Goal: Task Accomplishment & Management: Complete application form

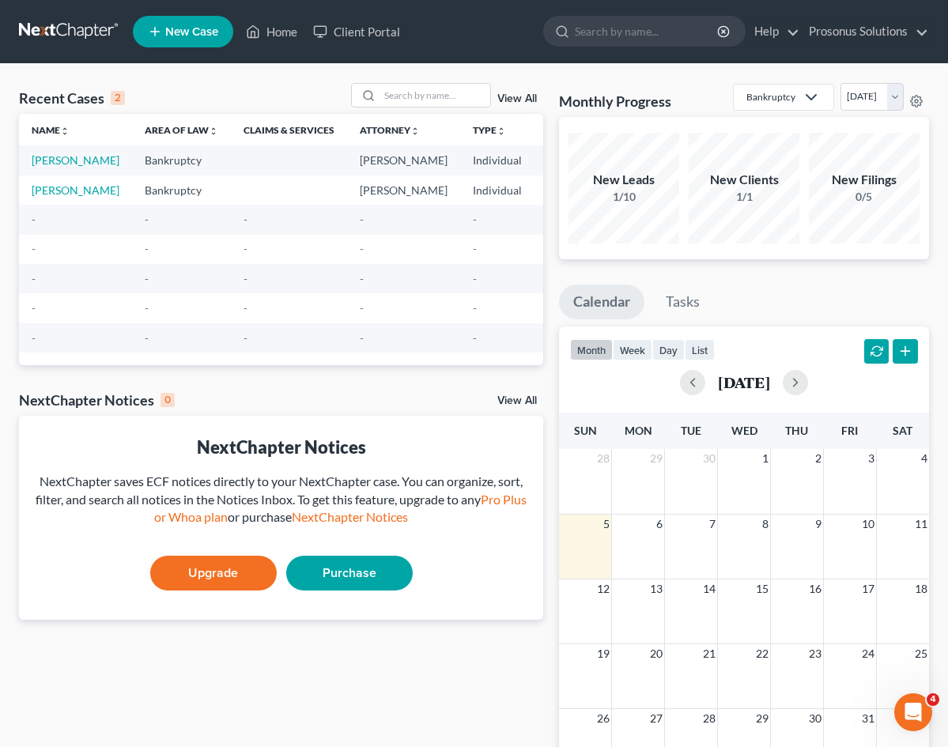
click at [215, 591] on link "Upgrade" at bounding box center [213, 573] width 127 height 35
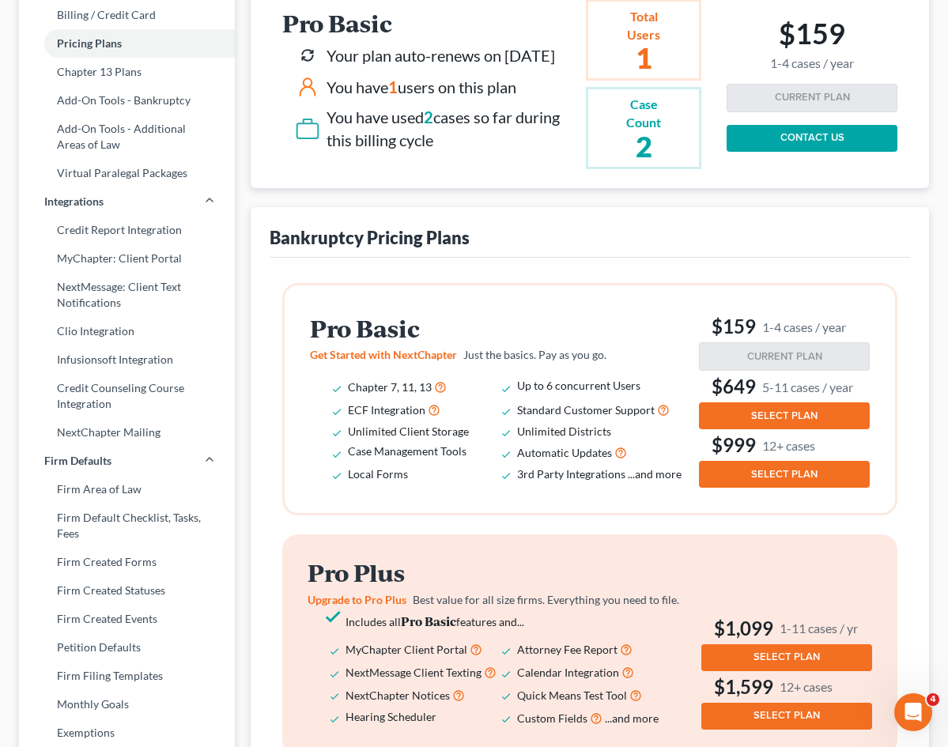
scroll to position [158, 0]
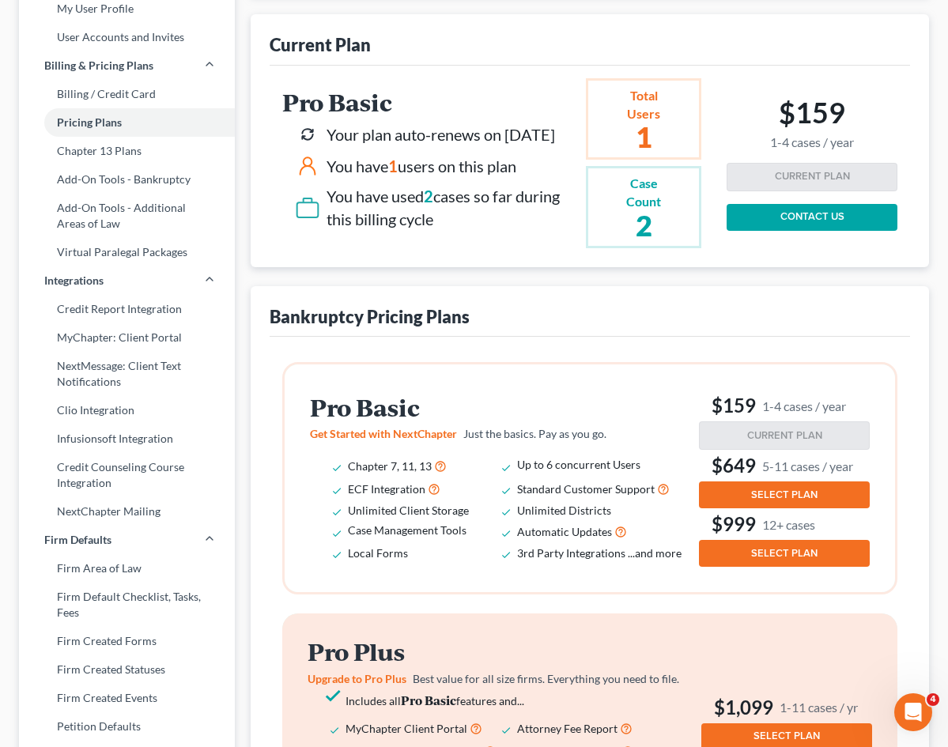
click at [440, 220] on div "You have used 2 cases so far during this billing cycle" at bounding box center [453, 207] width 253 height 45
click at [430, 206] on span "2" at bounding box center [428, 196] width 9 height 19
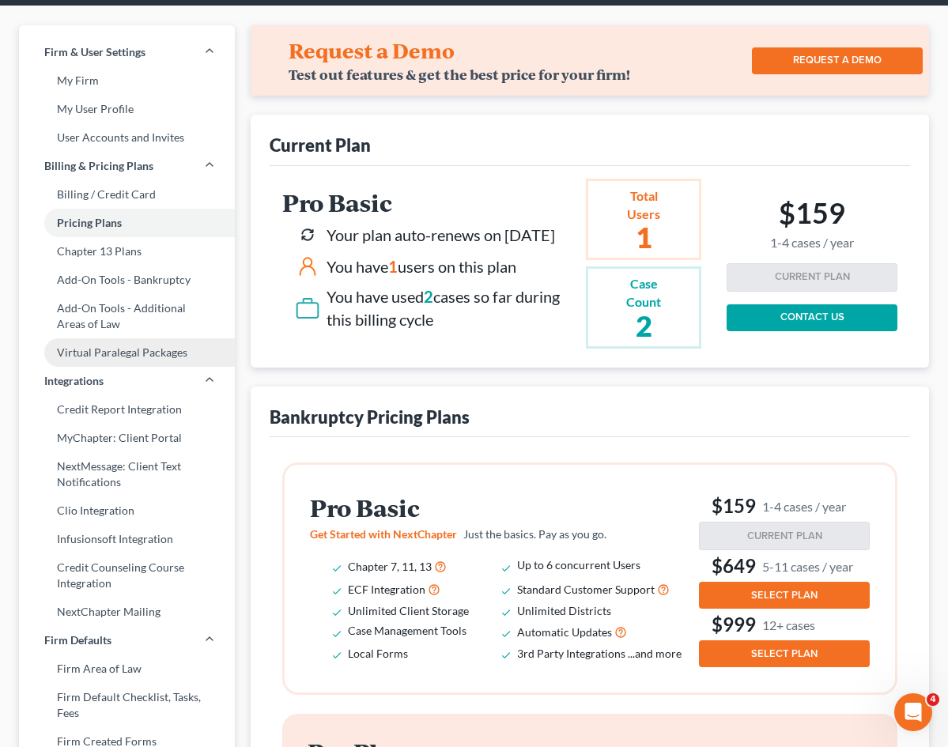
scroll to position [0, 0]
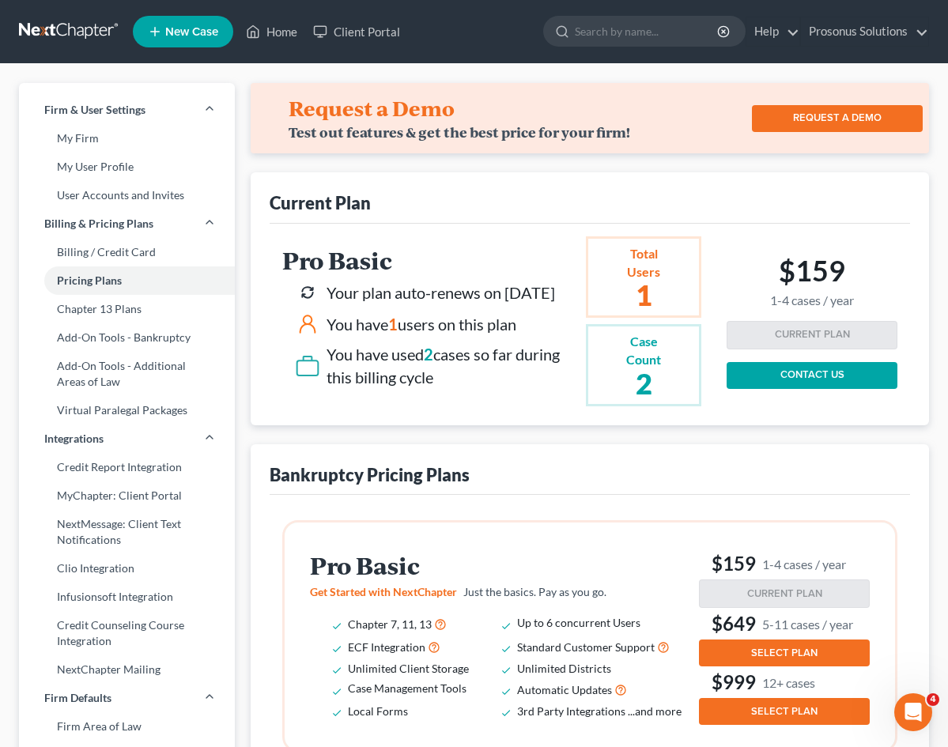
click at [170, 34] on span "New Case" at bounding box center [191, 32] width 53 height 12
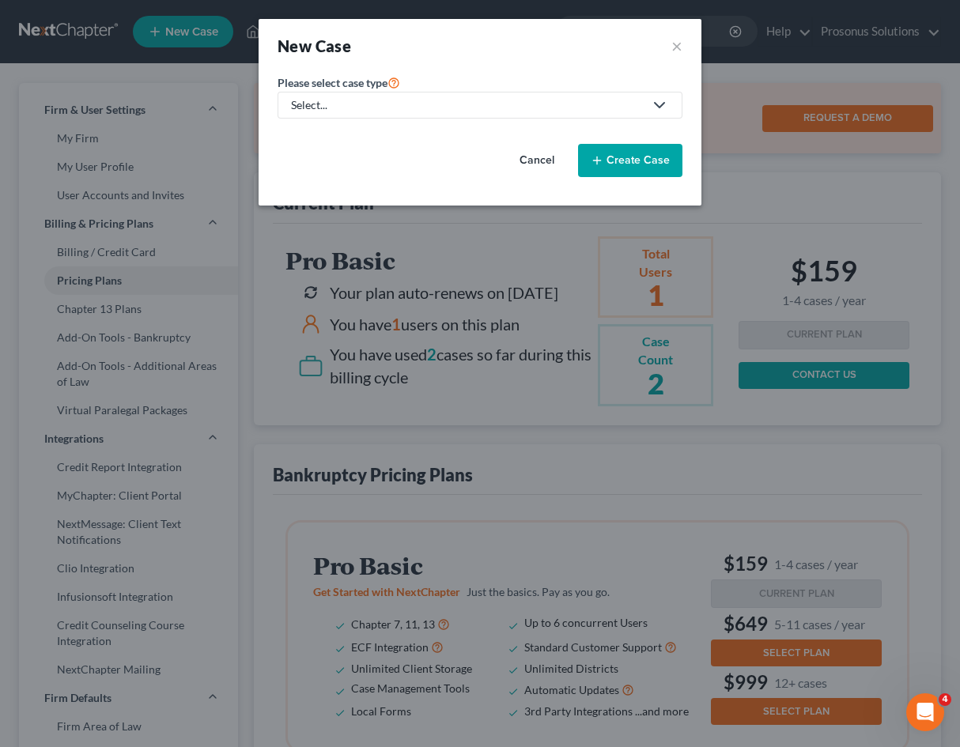
click at [303, 102] on div "Select..." at bounding box center [467, 105] width 353 height 16
click at [322, 141] on div "Bankruptcy" at bounding box center [352, 137] width 118 height 16
select select "11"
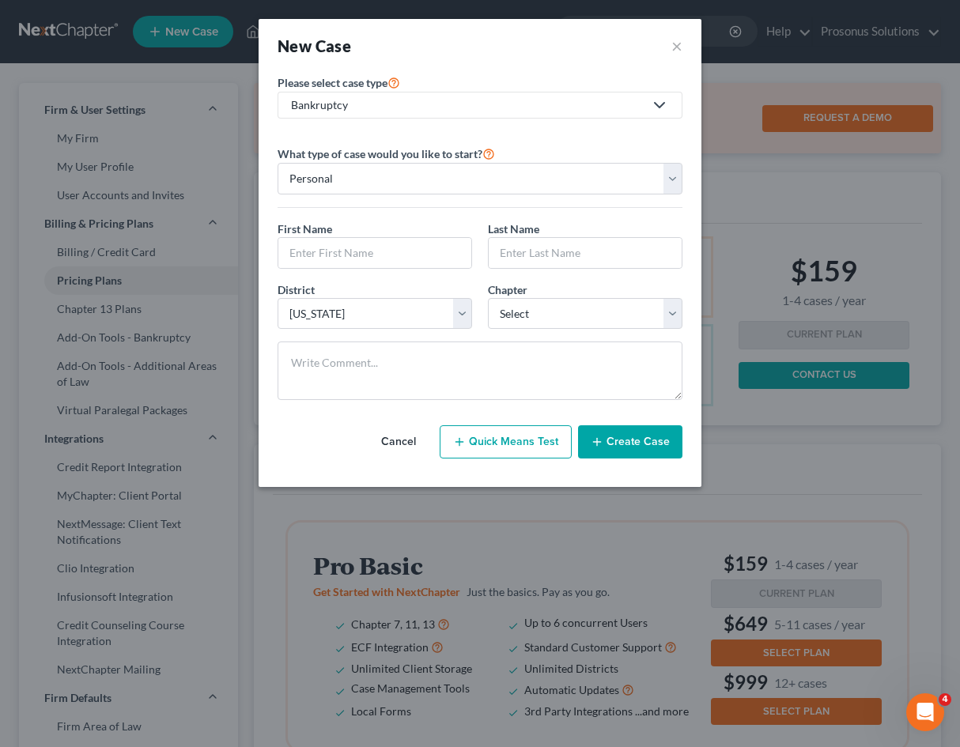
click at [474, 437] on button "Quick Means Test" at bounding box center [506, 441] width 132 height 33
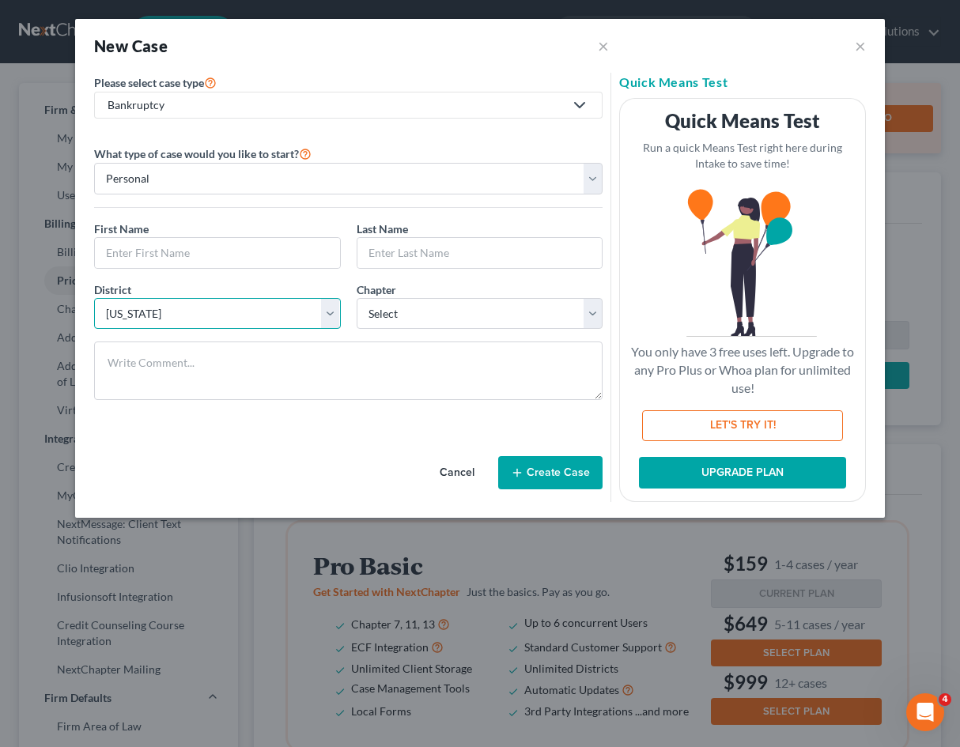
click at [296, 303] on select "Select [US_STATE] - [GEOGRAPHIC_DATA] [US_STATE] - [GEOGRAPHIC_DATA][US_STATE] …" at bounding box center [217, 314] width 247 height 32
click at [338, 422] on div "Cancel Create Case" at bounding box center [348, 457] width 508 height 89
click at [856, 49] on button "×" at bounding box center [860, 45] width 11 height 19
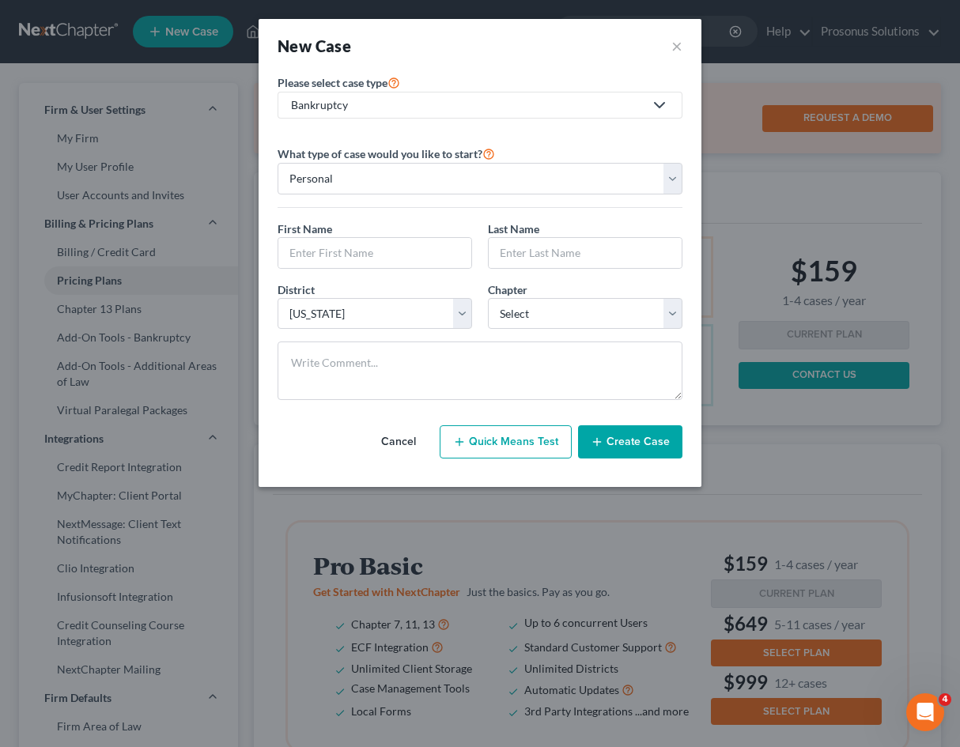
click at [684, 44] on div "New Case ×" at bounding box center [480, 46] width 443 height 54
click at [675, 46] on button "×" at bounding box center [676, 46] width 11 height 22
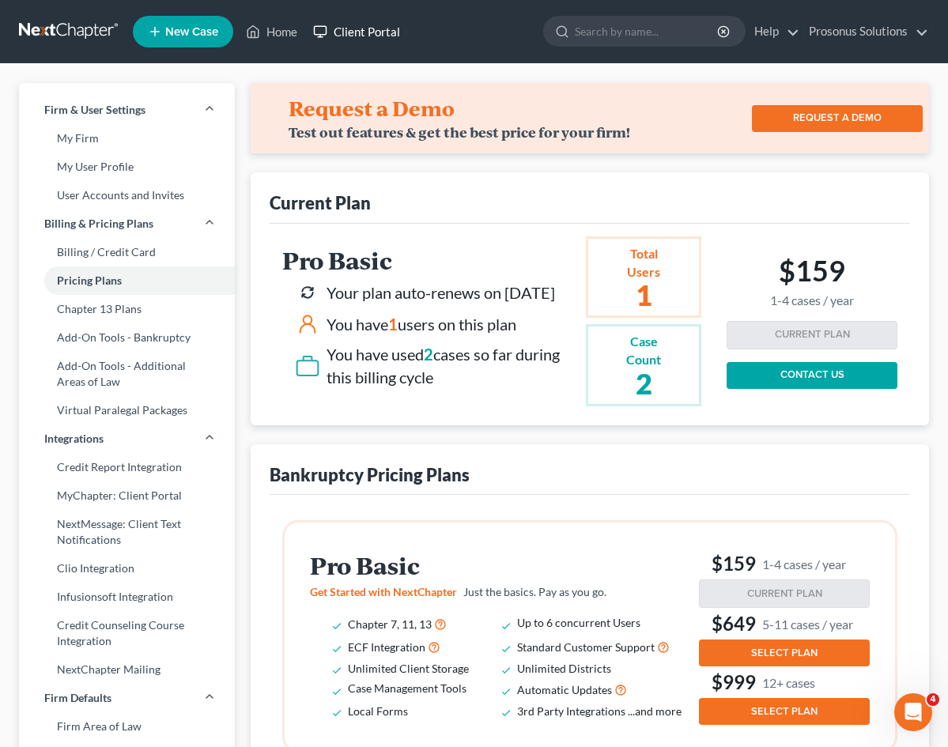
click at [356, 30] on link "Client Portal" at bounding box center [356, 31] width 103 height 28
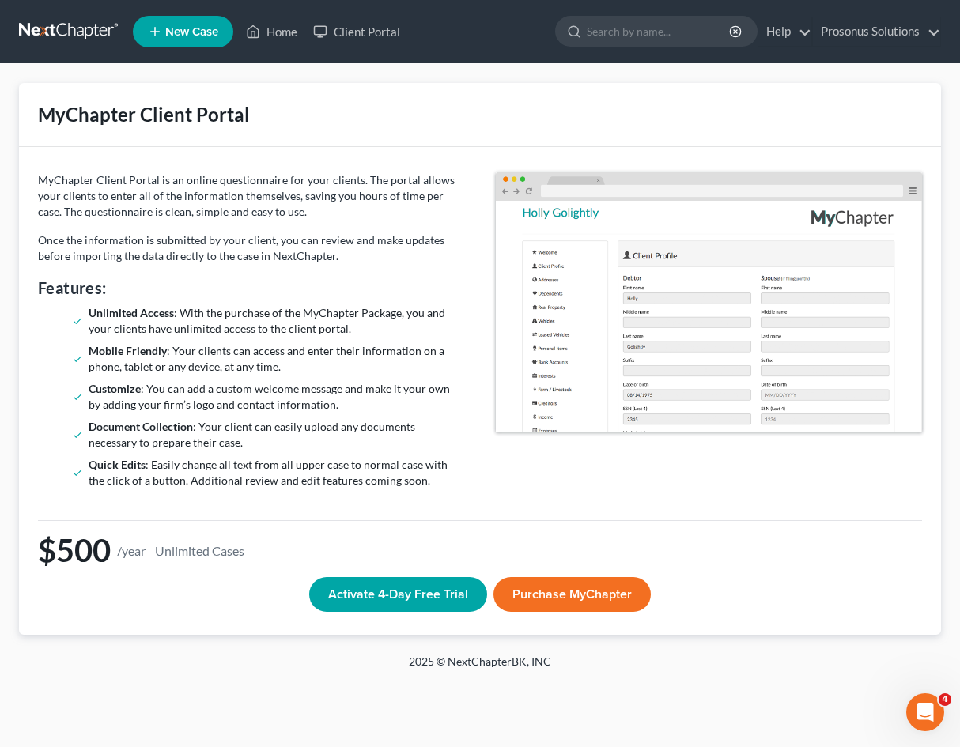
click at [64, 34] on link at bounding box center [69, 31] width 101 height 28
